Goal: Task Accomplishment & Management: Manage account settings

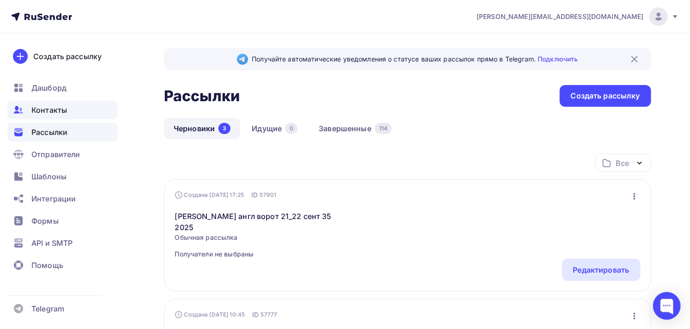
click at [59, 110] on span "Контакты" at bounding box center [49, 109] width 36 height 11
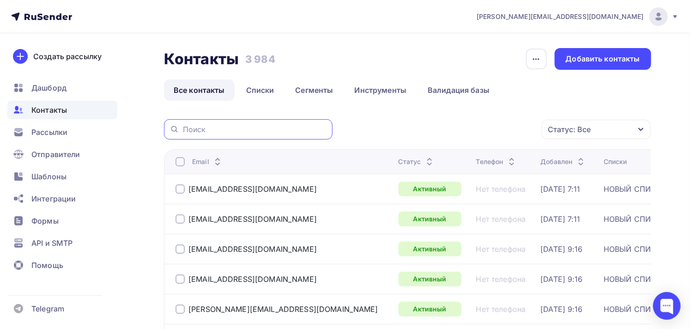
paste input "[EMAIL_ADDRESS][DOMAIN_NAME]"
type input "[EMAIL_ADDRESS][DOMAIN_NAME]"
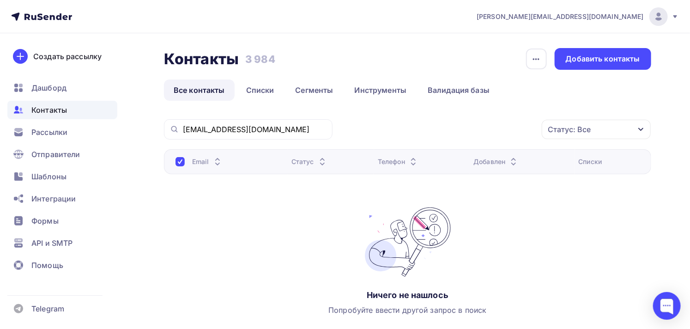
click at [55, 108] on span "Контакты" at bounding box center [49, 109] width 36 height 11
click at [260, 90] on link "Списки" at bounding box center [260, 89] width 48 height 21
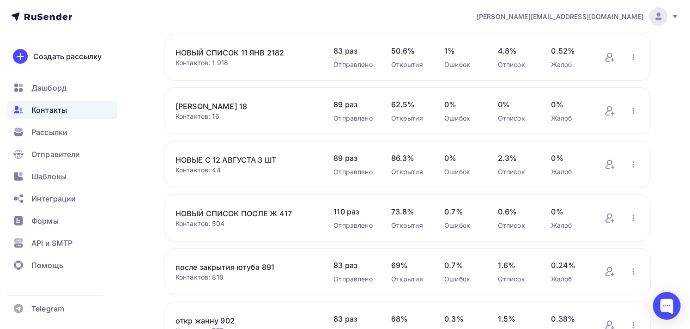
scroll to position [154, 0]
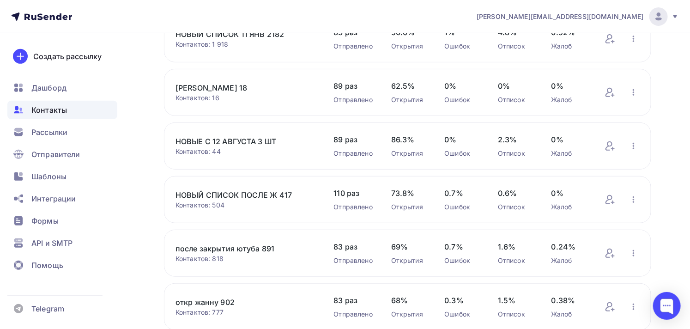
click at [257, 195] on link "НОВЫЙ СПИСОК ПОСЛЕ Ж 417" at bounding box center [245, 194] width 139 height 11
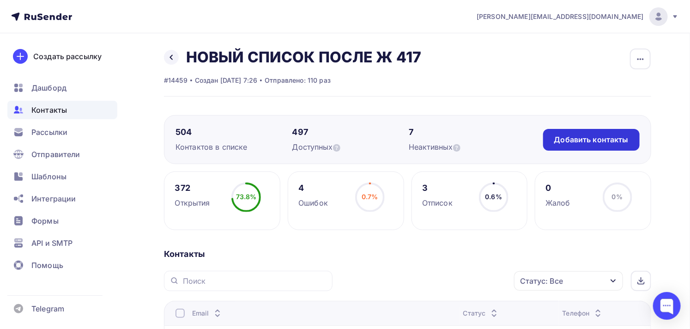
click at [554, 136] on div "Добавить контакты" at bounding box center [591, 140] width 97 height 22
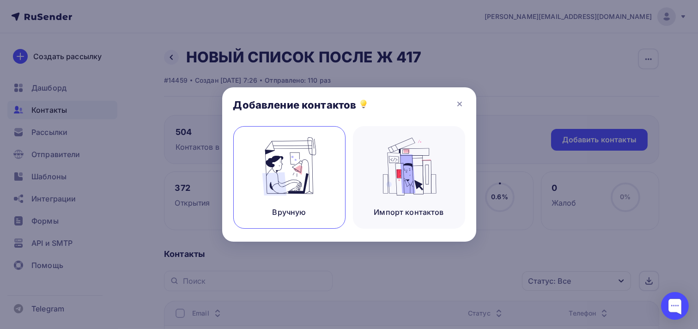
click at [292, 188] on img at bounding box center [289, 166] width 62 height 58
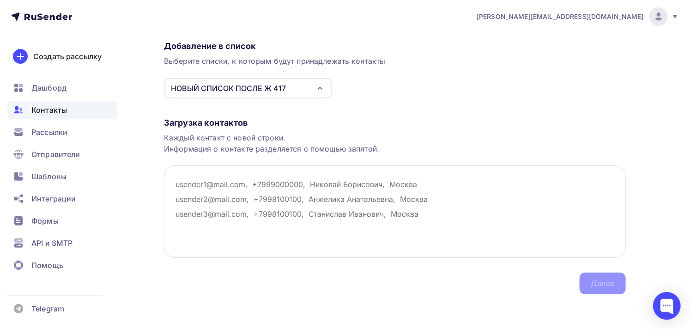
scroll to position [76, 0]
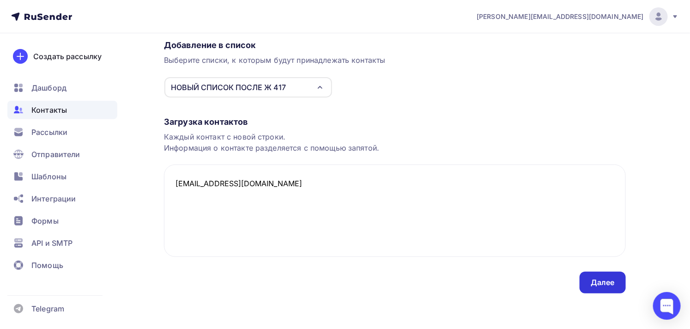
type textarea "[EMAIL_ADDRESS][DOMAIN_NAME]"
click at [591, 275] on div "Далее" at bounding box center [603, 283] width 46 height 22
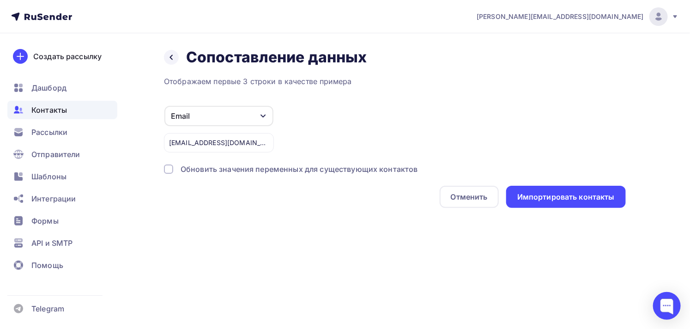
scroll to position [0, 0]
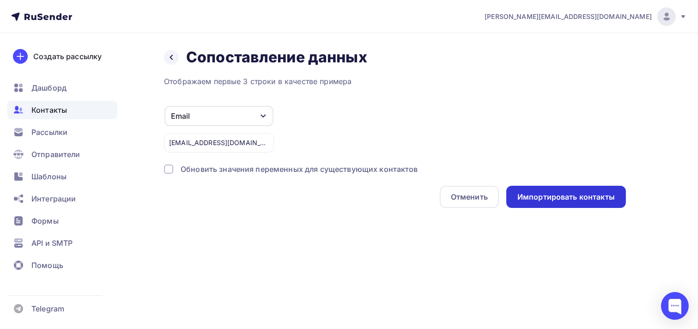
click at [534, 196] on div "Импортировать контакты" at bounding box center [565, 197] width 97 height 11
